Goal: Task Accomplishment & Management: Use online tool/utility

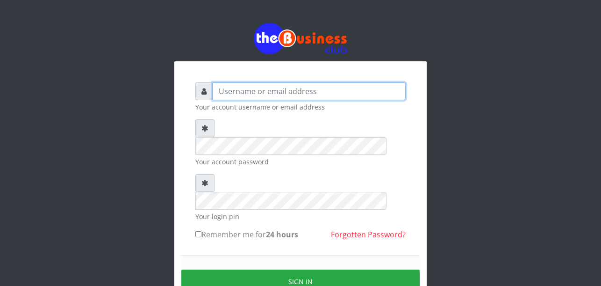
type input "Uchechukstelec"
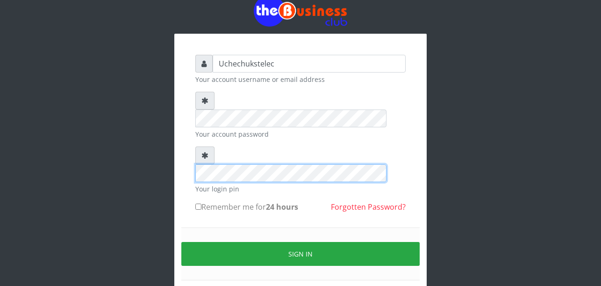
scroll to position [48, 0]
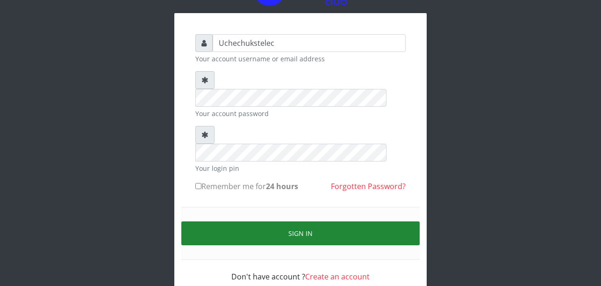
click at [304, 221] on button "Sign in" at bounding box center [300, 233] width 238 height 24
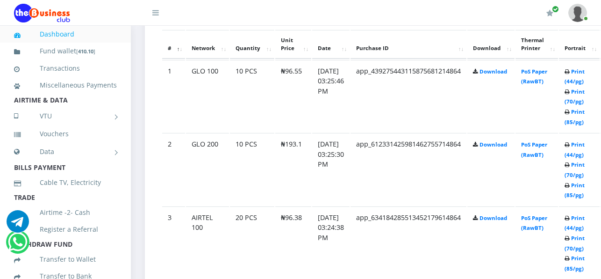
scroll to position [536, 0]
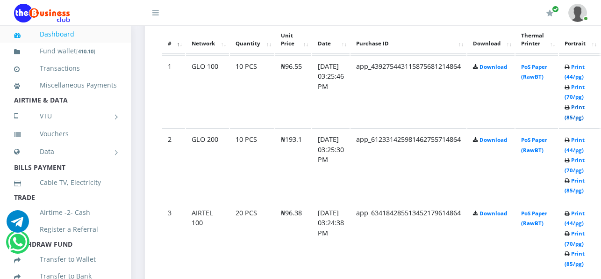
click at [585, 117] on link "Print (85/pg)" at bounding box center [575, 111] width 20 height 17
